Goal: Find specific page/section: Find specific page/section

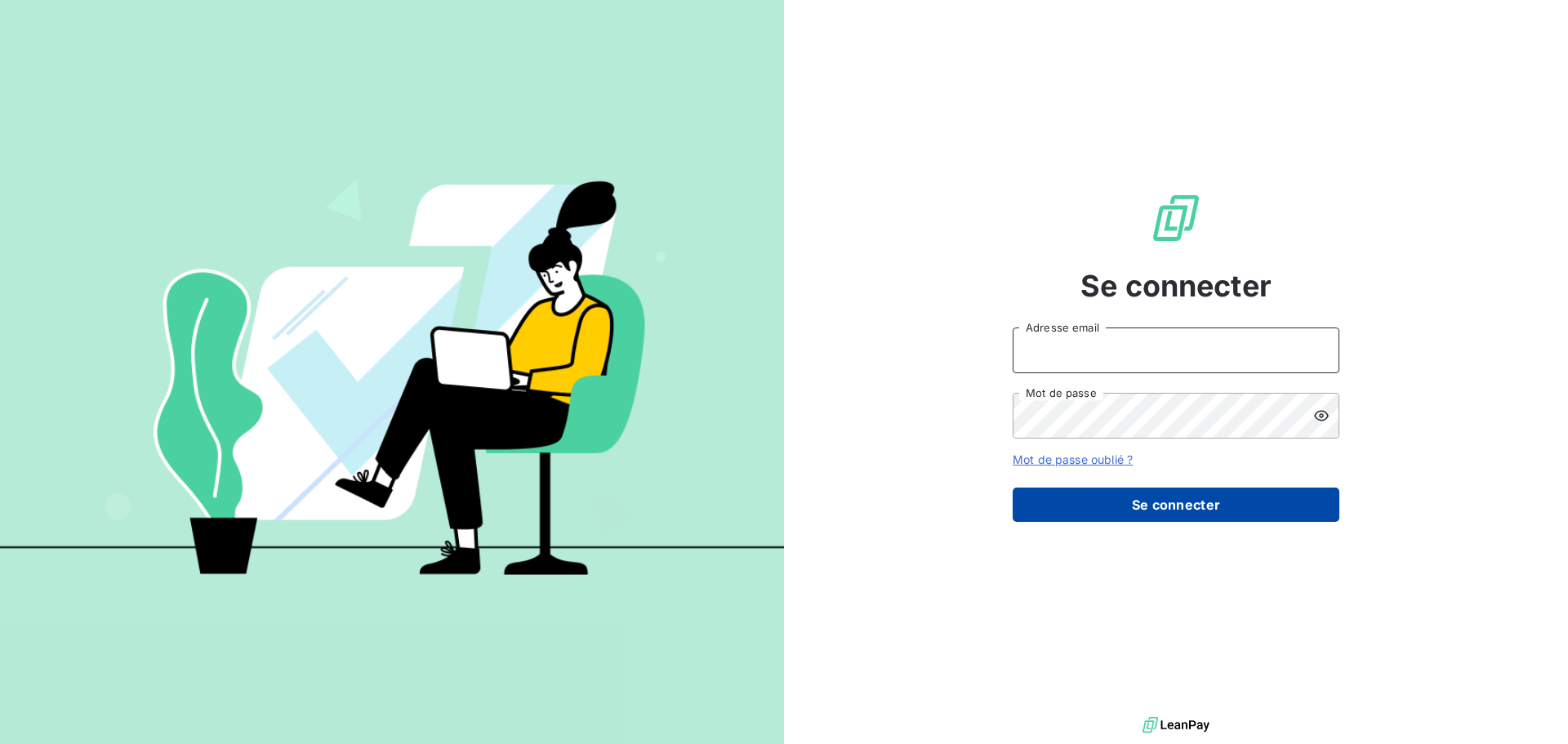
type input "[PERSON_NAME][EMAIL_ADDRESS][PERSON_NAME][PERSON_NAME][DOMAIN_NAME]"
click at [1123, 512] on button "Se connecter" at bounding box center [1176, 504] width 327 height 34
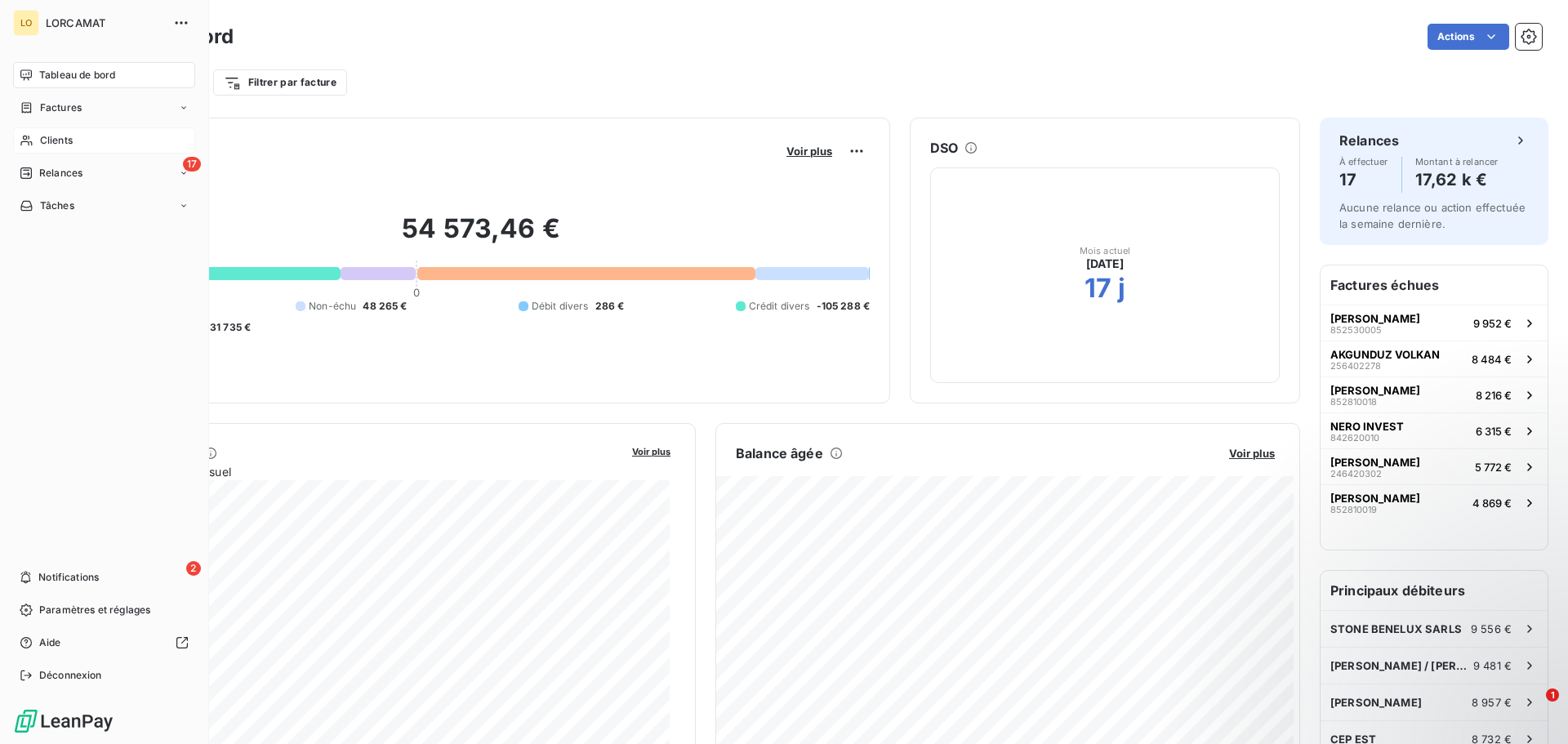
click at [58, 143] on span "Clients" at bounding box center [56, 140] width 32 height 15
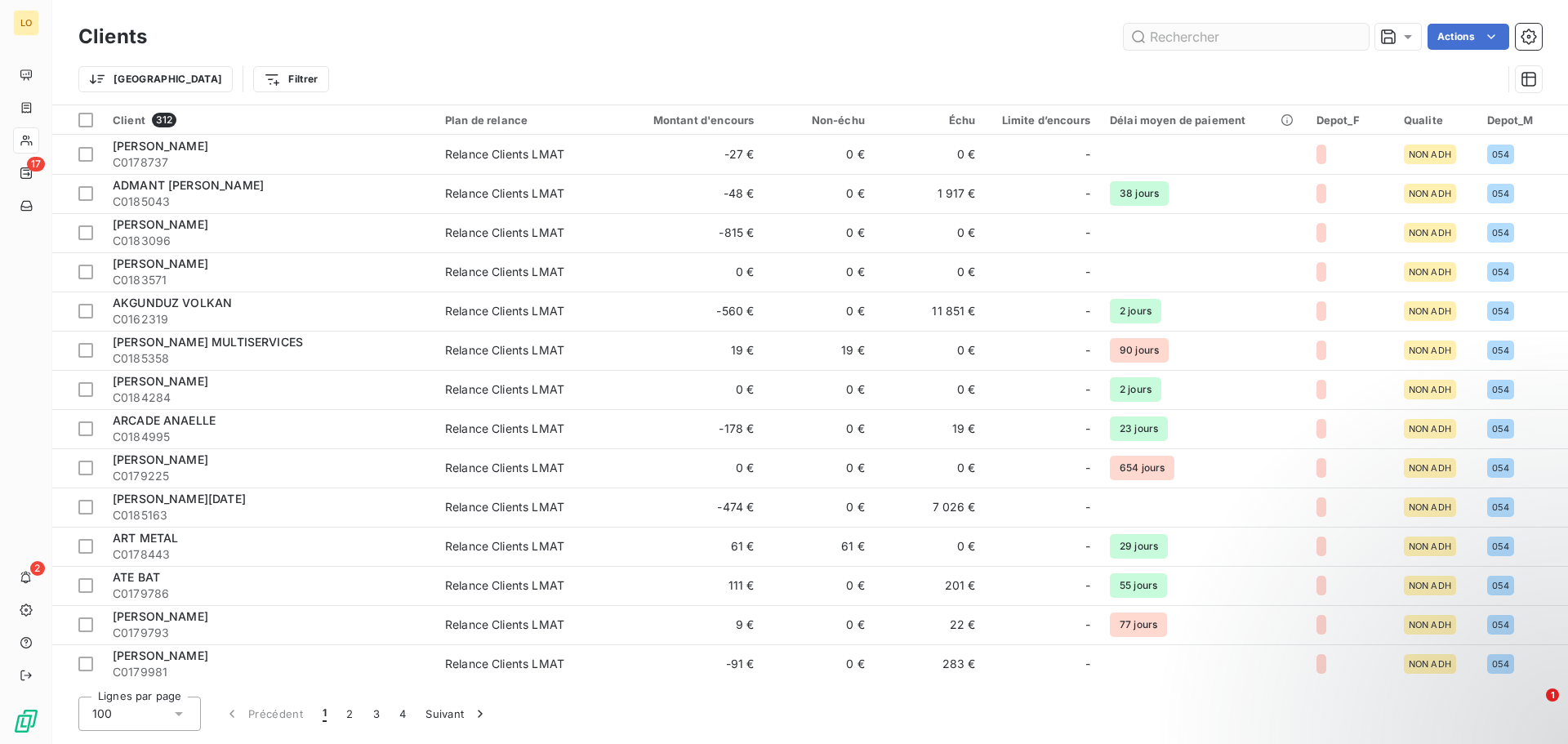
click at [1197, 31] on input "text" at bounding box center [1246, 37] width 245 height 26
type input "d"
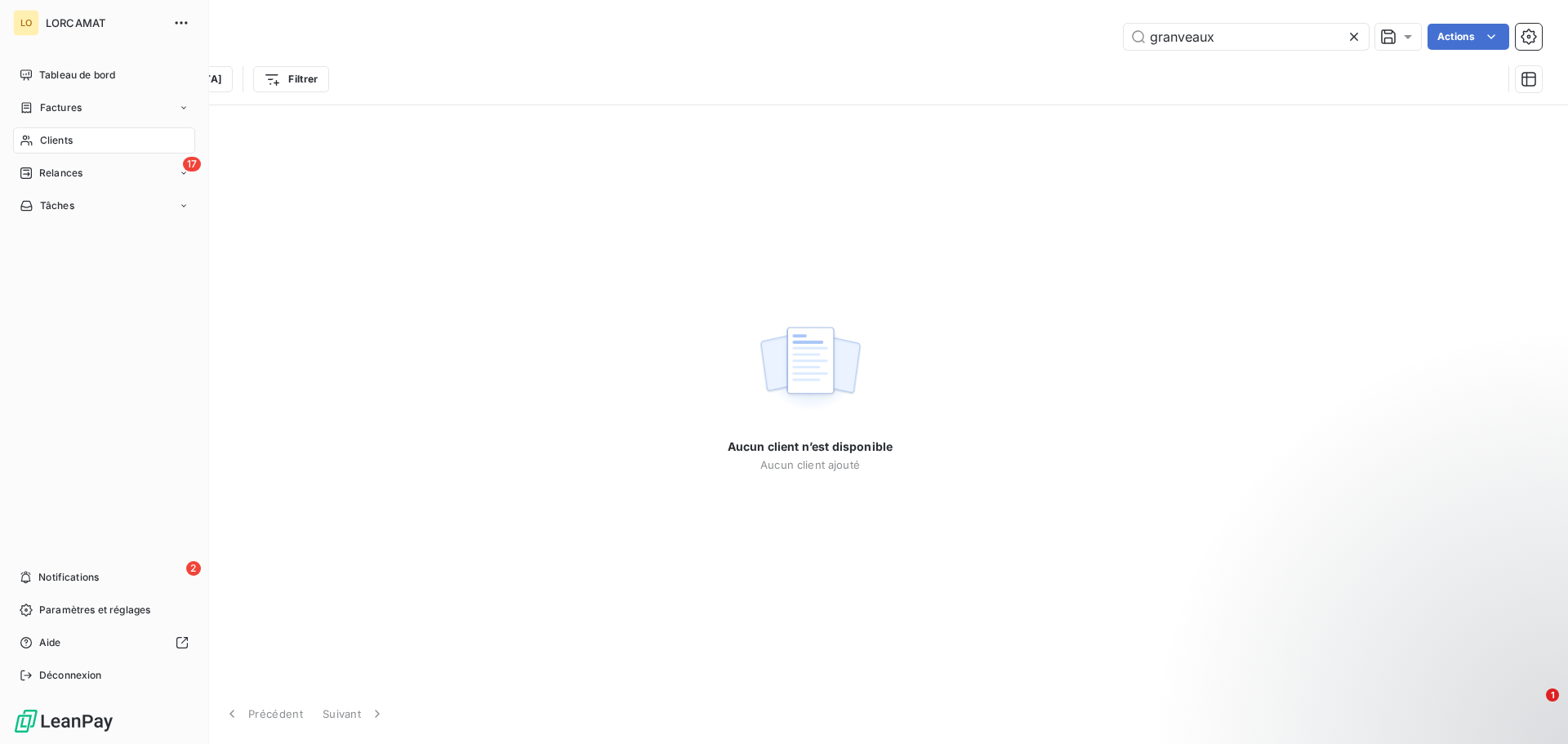
type input "granveaux"
click at [131, 141] on div "Clients" at bounding box center [104, 141] width 182 height 26
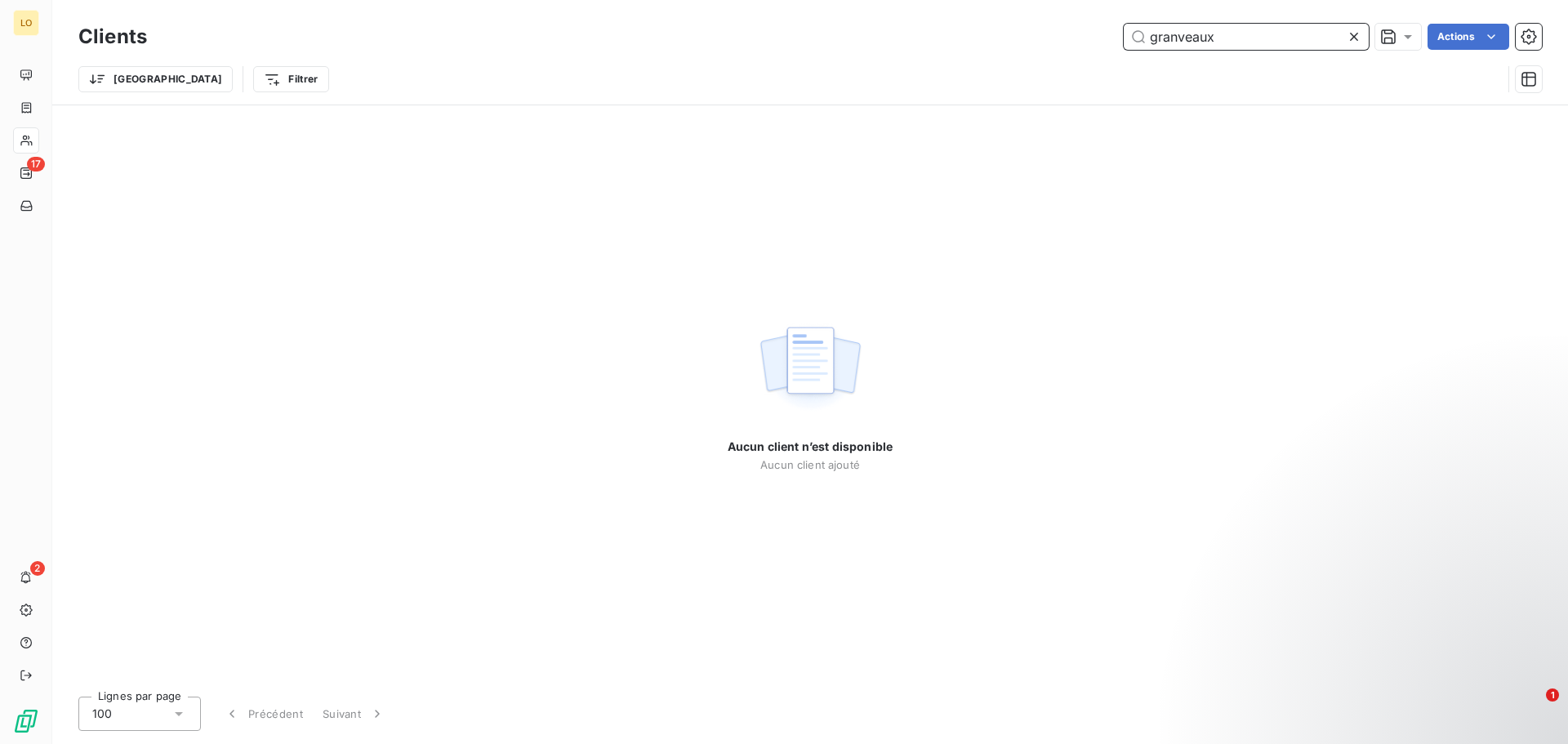
click at [1244, 39] on input "granveaux" at bounding box center [1246, 37] width 245 height 26
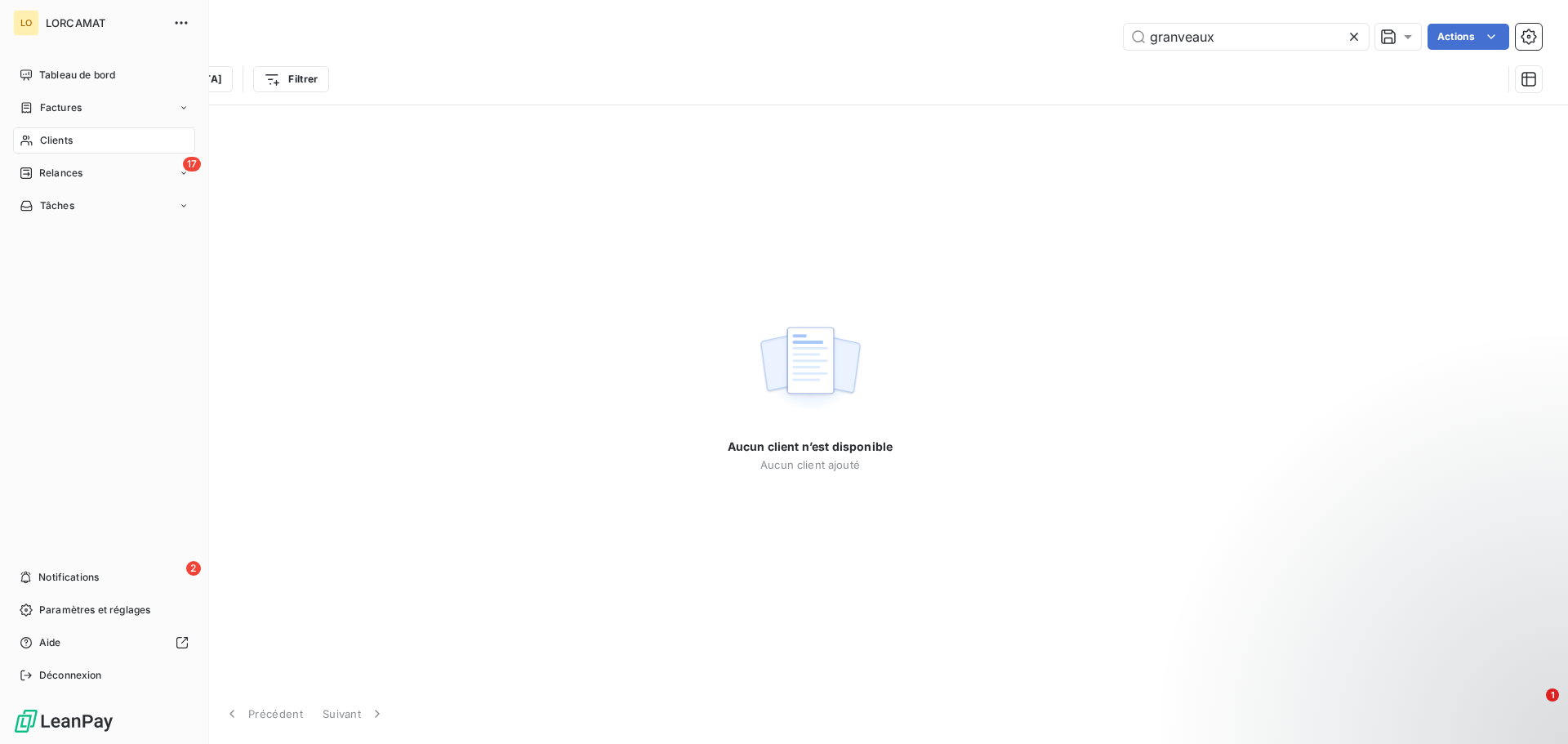
click at [69, 139] on span "Clients" at bounding box center [56, 140] width 32 height 15
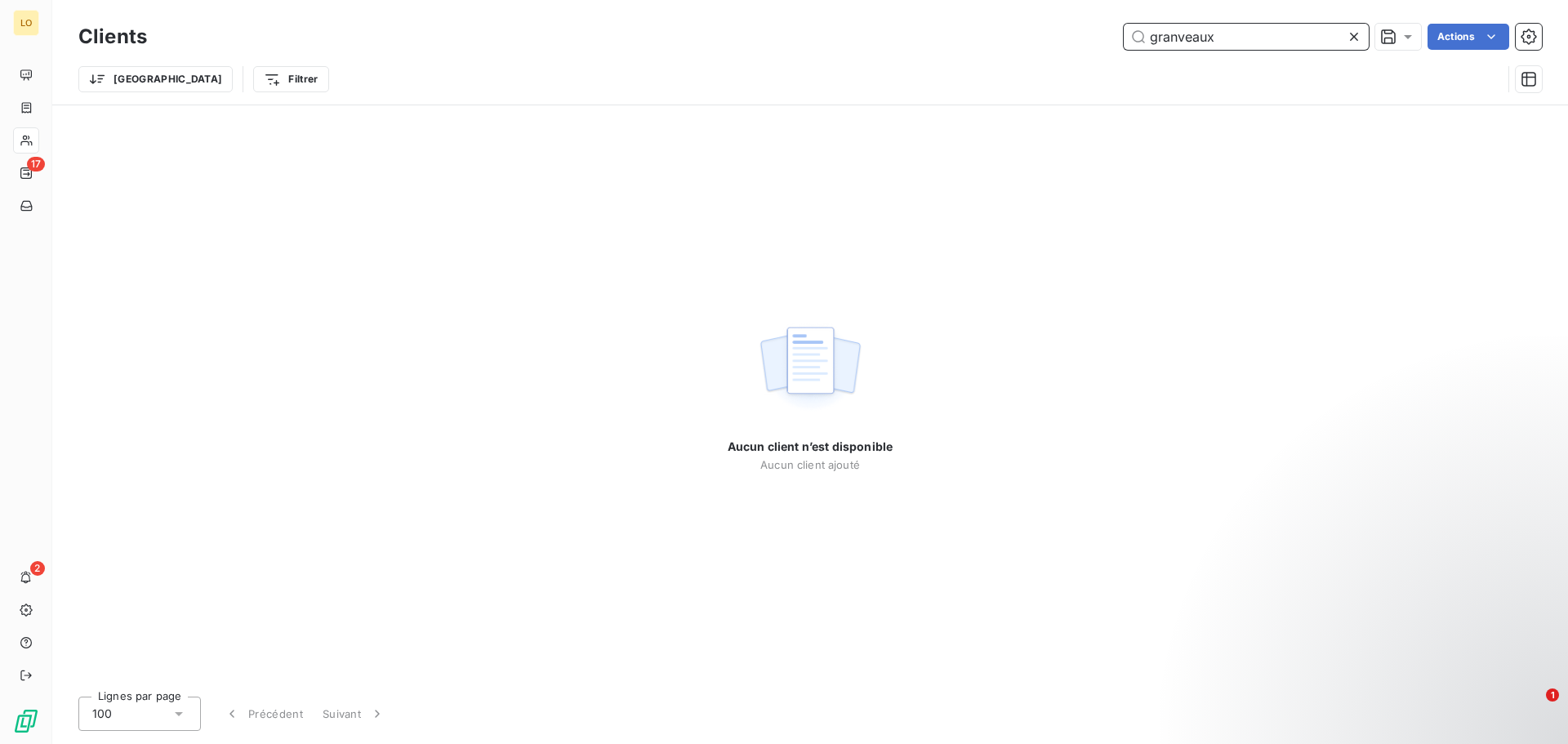
click at [1252, 41] on input "granveaux" at bounding box center [1246, 37] width 245 height 26
